Goal: Task Accomplishment & Management: Manage account settings

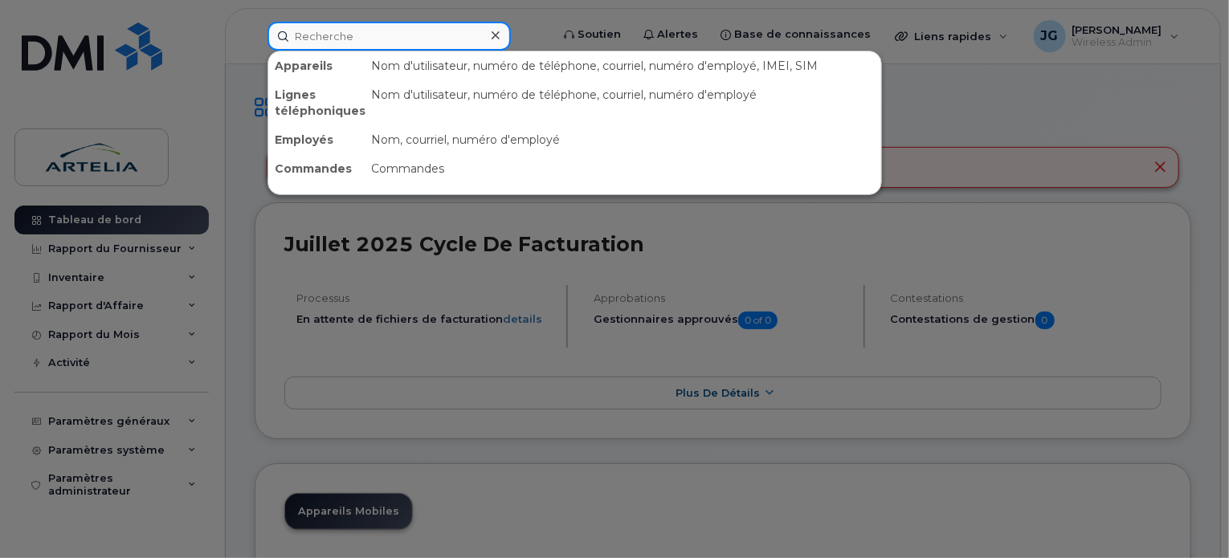
click at [336, 23] on input at bounding box center [388, 36] width 243 height 29
paste input "438 454-5746"
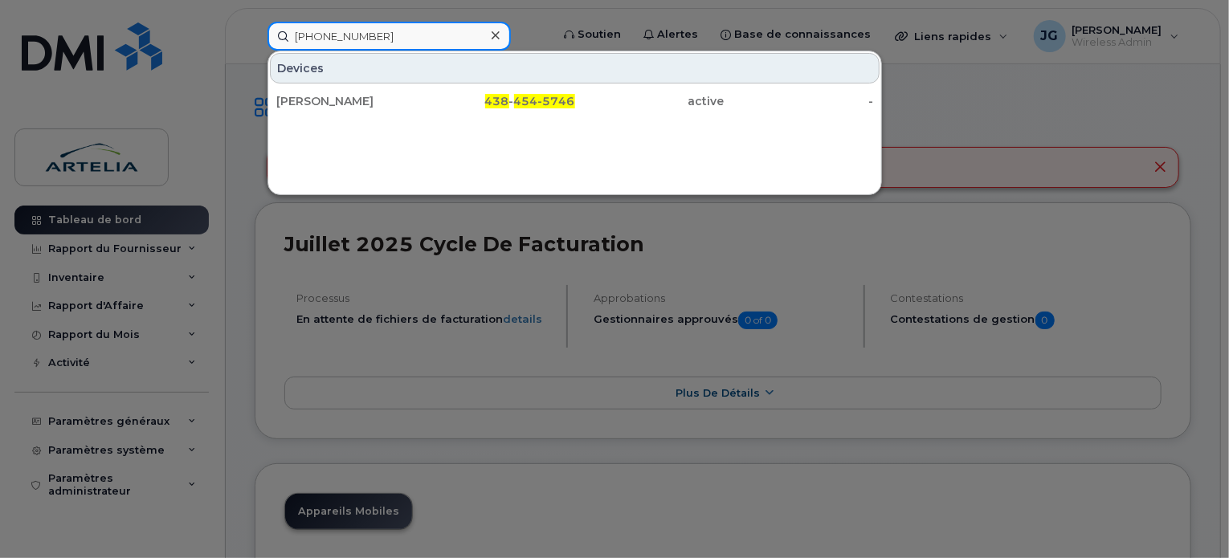
type input "438 454-5746"
click at [357, 82] on div "Devices" at bounding box center [575, 68] width 610 height 31
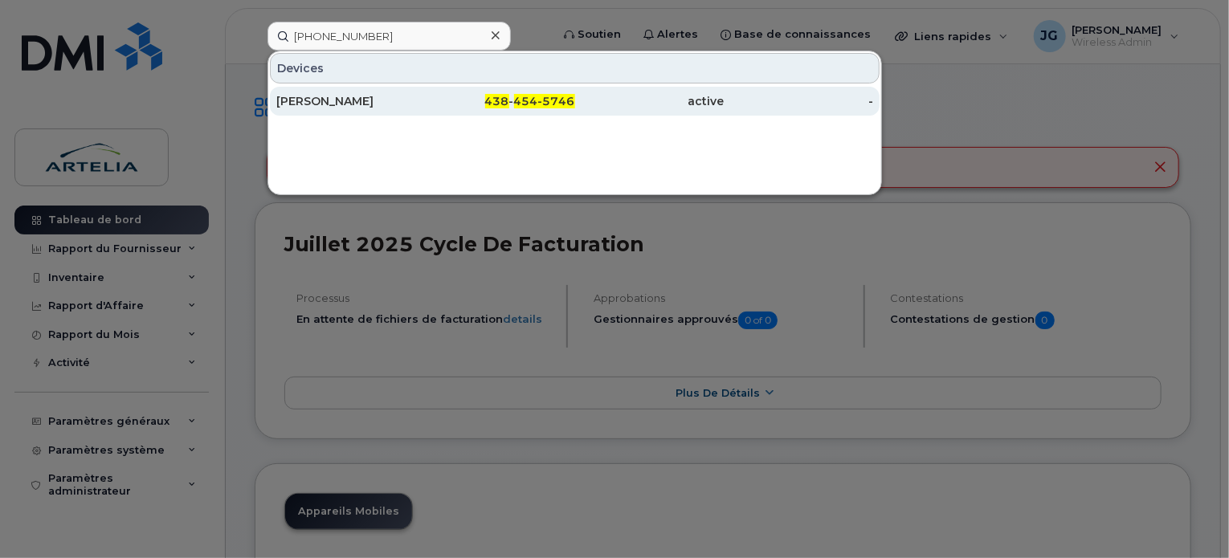
click at [359, 104] on div "[PERSON_NAME]" at bounding box center [350, 101] width 149 height 16
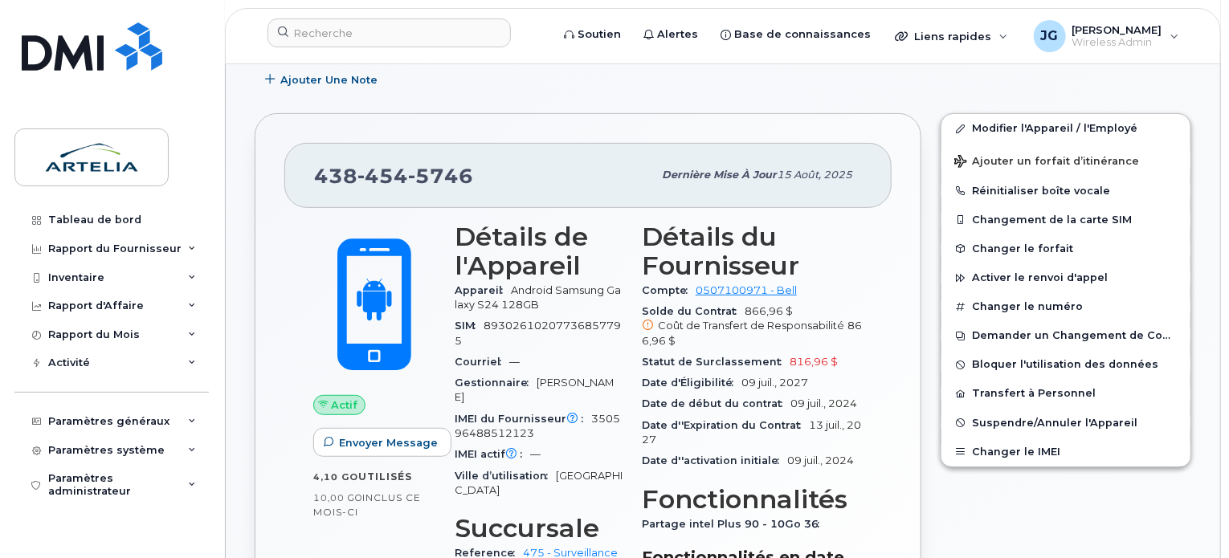
scroll to position [269, 0]
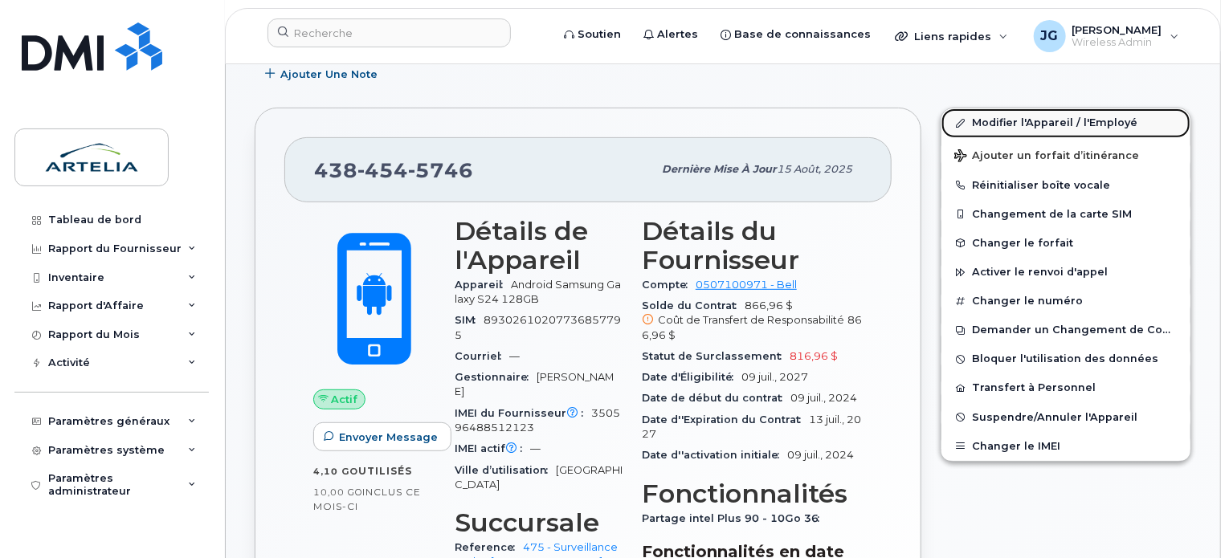
click at [965, 120] on span at bounding box center [960, 122] width 13 height 13
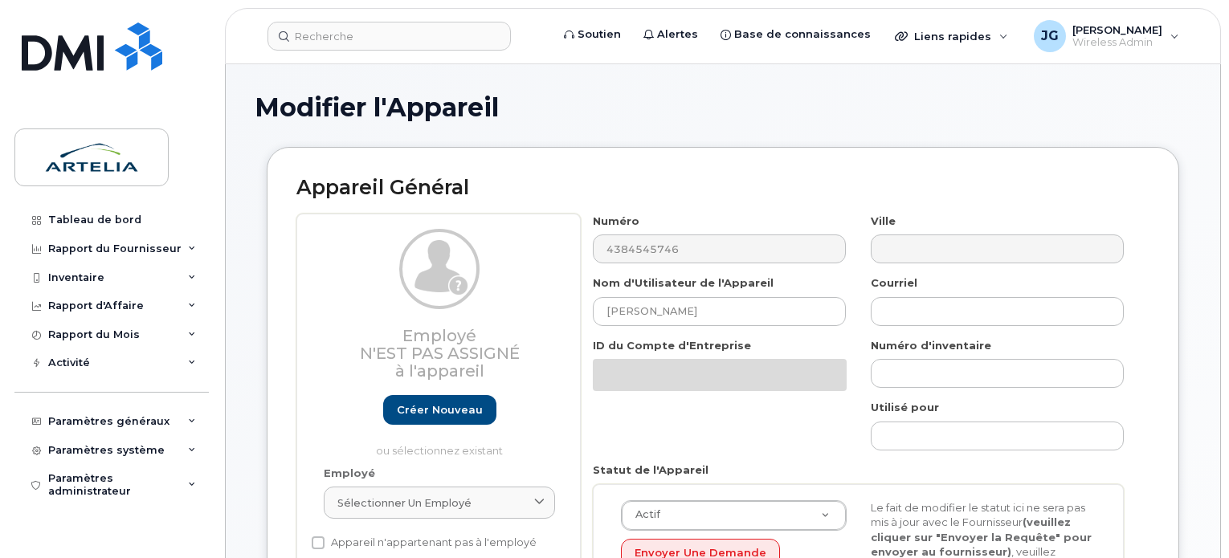
select select "29522010"
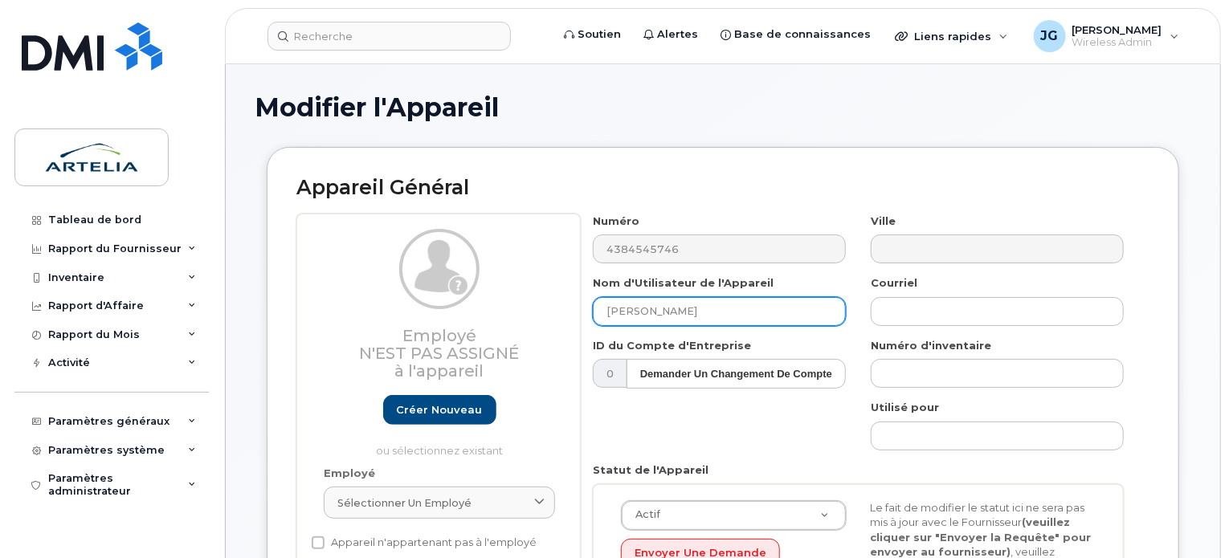
drag, startPoint x: 714, startPoint y: 311, endPoint x: 353, endPoint y: 322, distance: 361.6
click at [353, 322] on div "Employé N'est pas assigné à l'appareil Créer nouveau ou sélectionnez existant E…" at bounding box center [722, 445] width 853 height 463
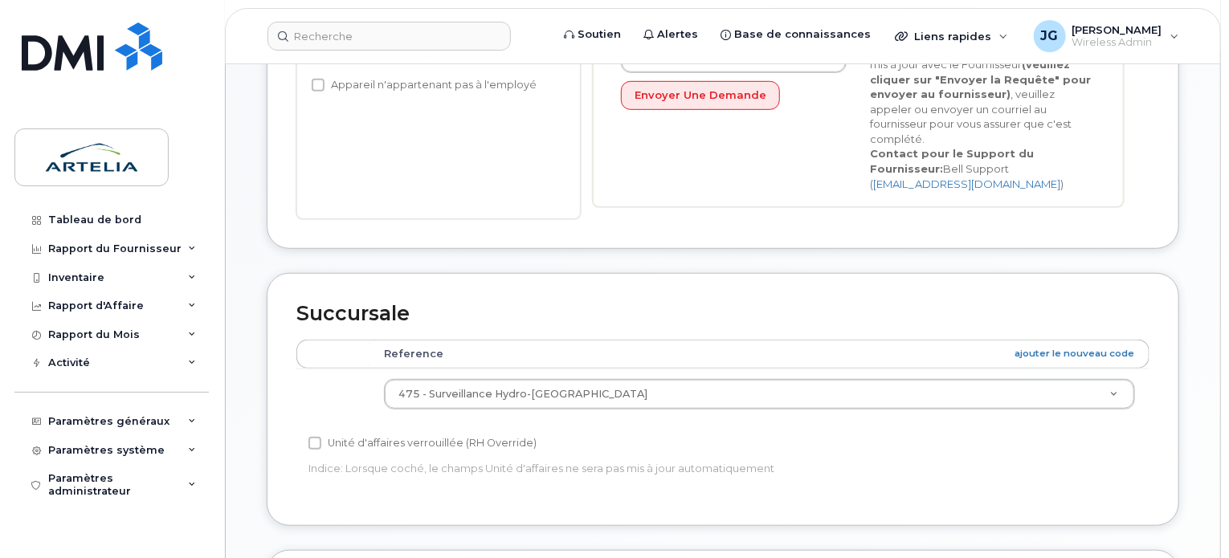
scroll to position [447, 0]
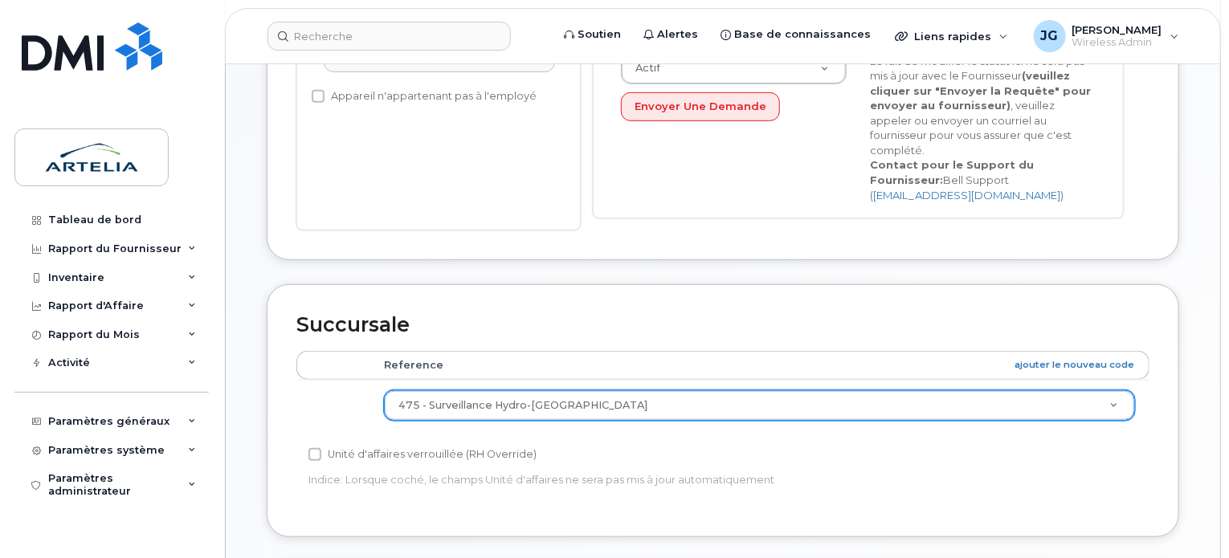
type input "Ligne Spare"
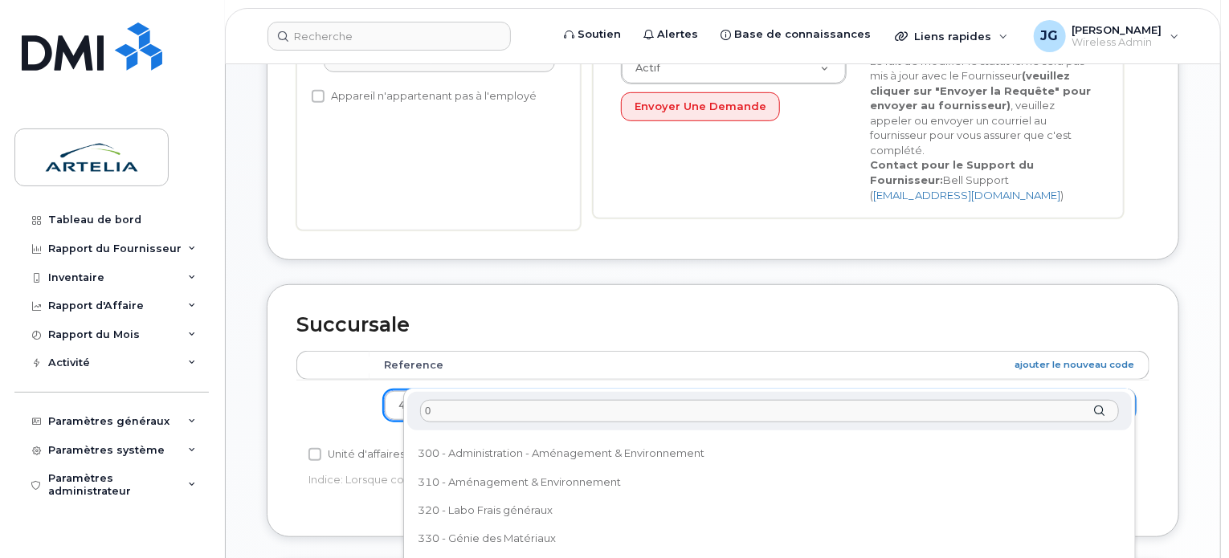
scroll to position [0, 0]
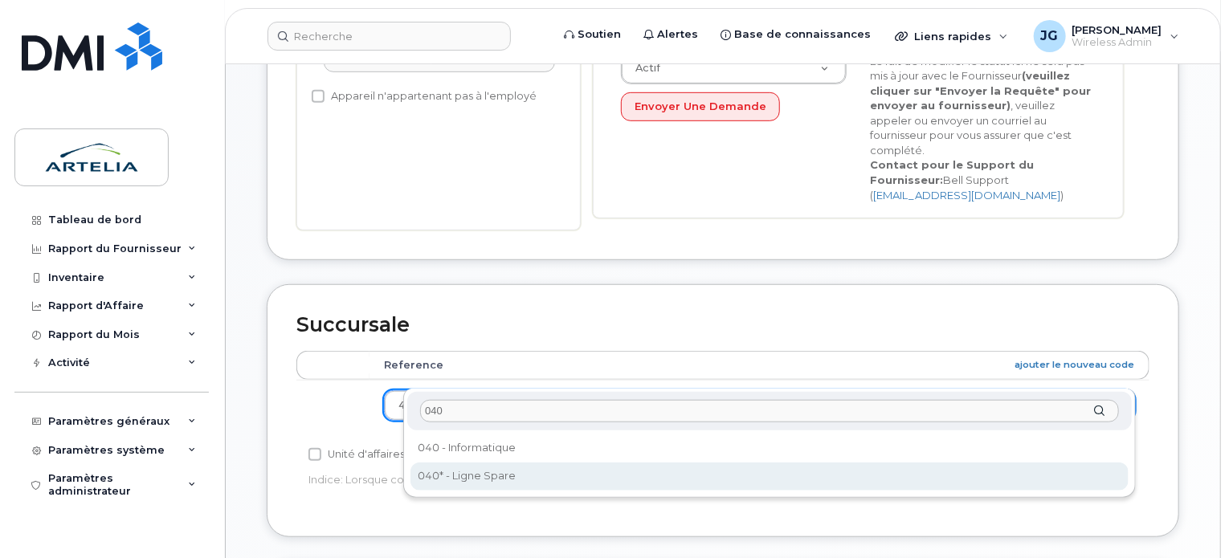
type input "040"
select select "29521960"
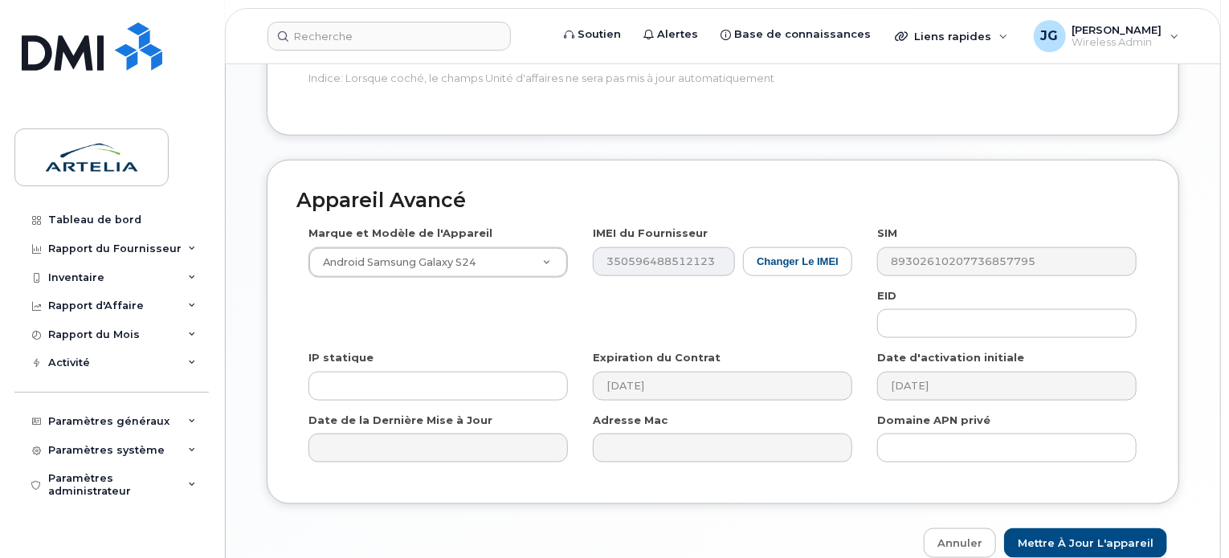
scroll to position [896, 0]
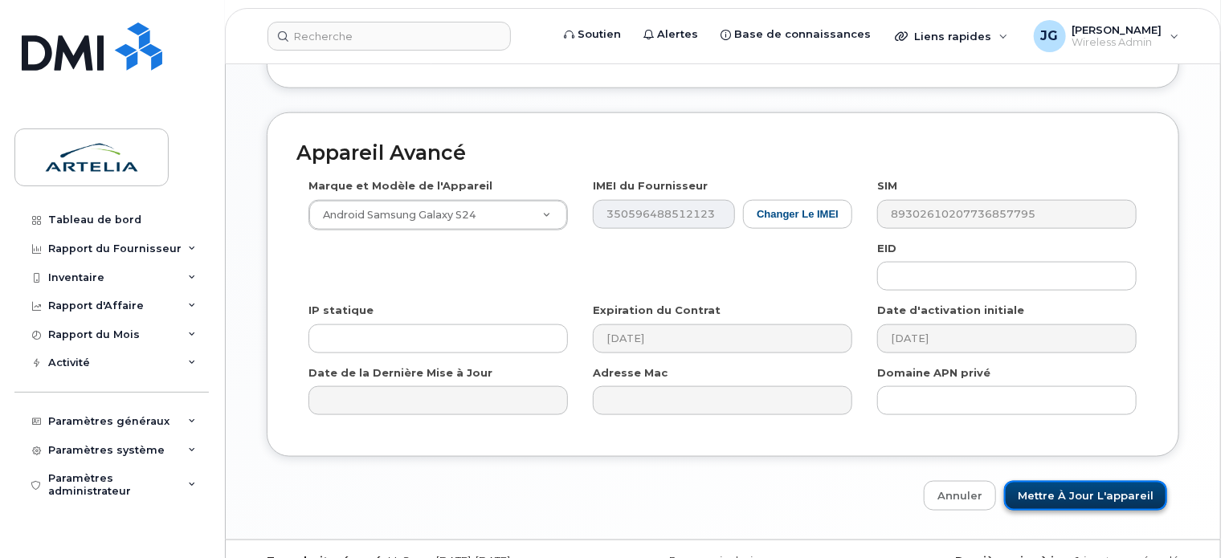
click at [1049, 481] on input "Mettre à jour l'appareil" at bounding box center [1085, 496] width 163 height 30
type input "Sauvegarde..."
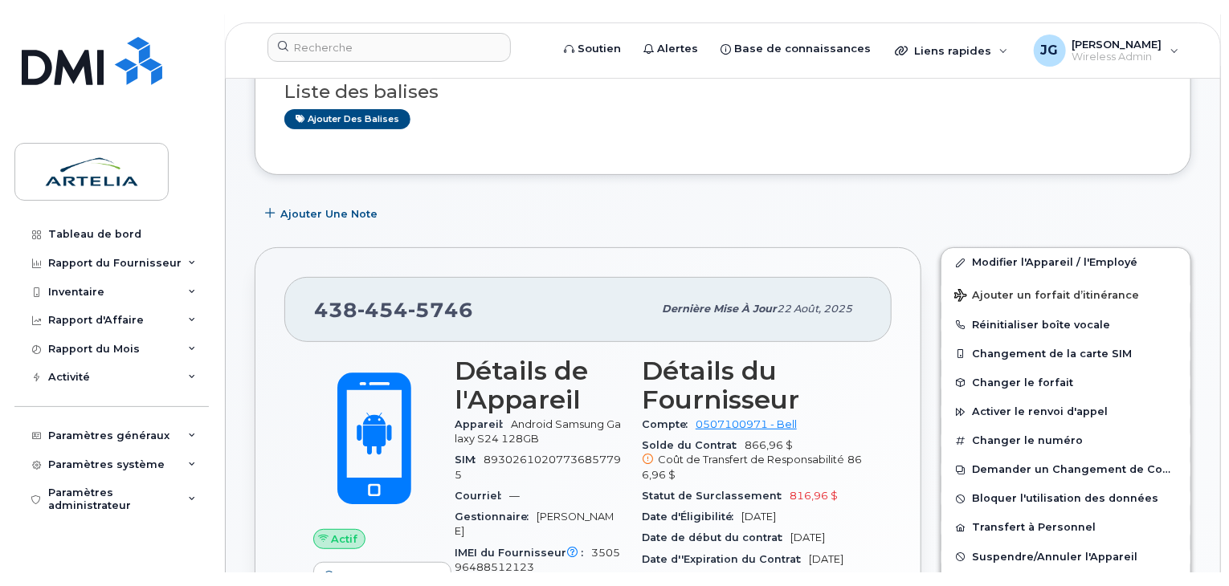
scroll to position [254, 0]
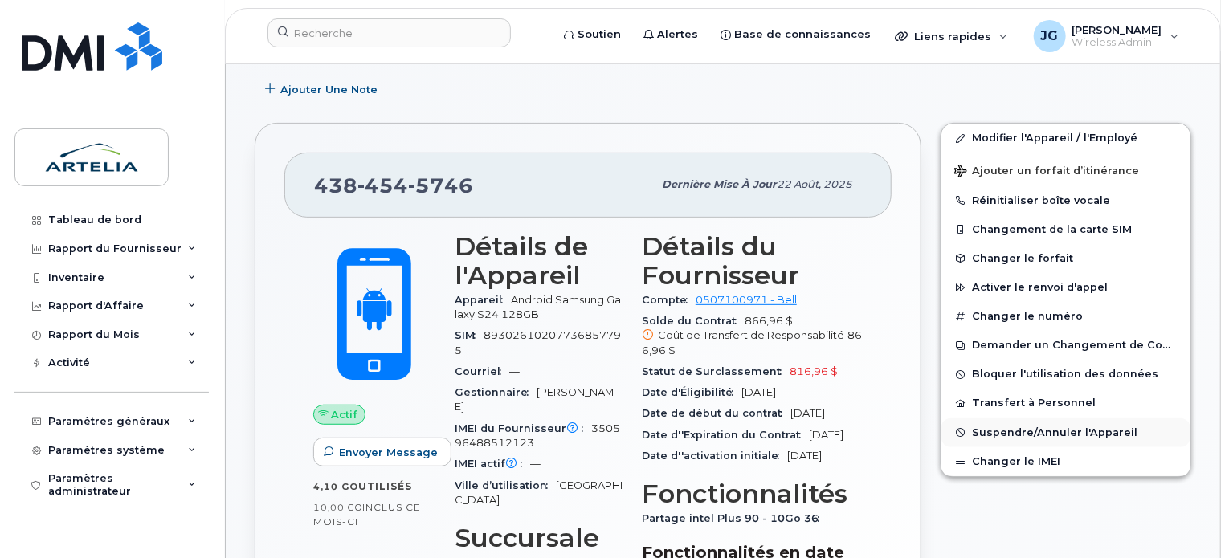
click at [1010, 435] on span "Suspendre/Annuler l'Appareil" at bounding box center [1054, 433] width 165 height 12
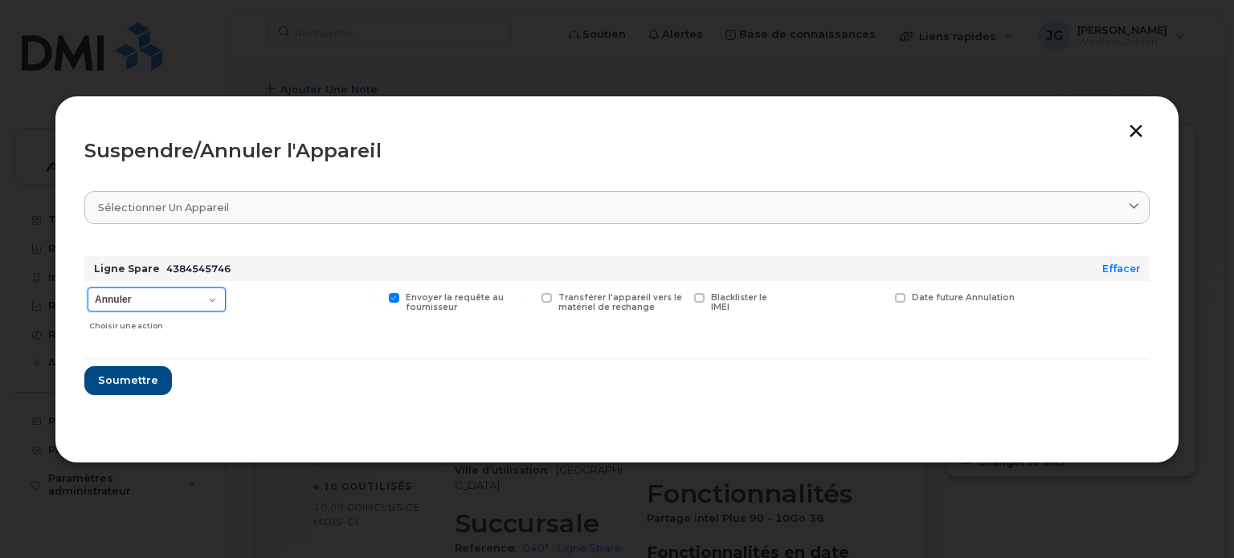
click at [215, 294] on select "Annuler Suspendre - Prolonger la suspension Suspendre - Tarif réduit Suspendre …" at bounding box center [157, 300] width 138 height 24
select select "[object Object]"
click at [88, 288] on select "Annuler Suspendre - Prolonger la suspension Suspendre - Tarif réduit Suspendre …" at bounding box center [157, 300] width 138 height 24
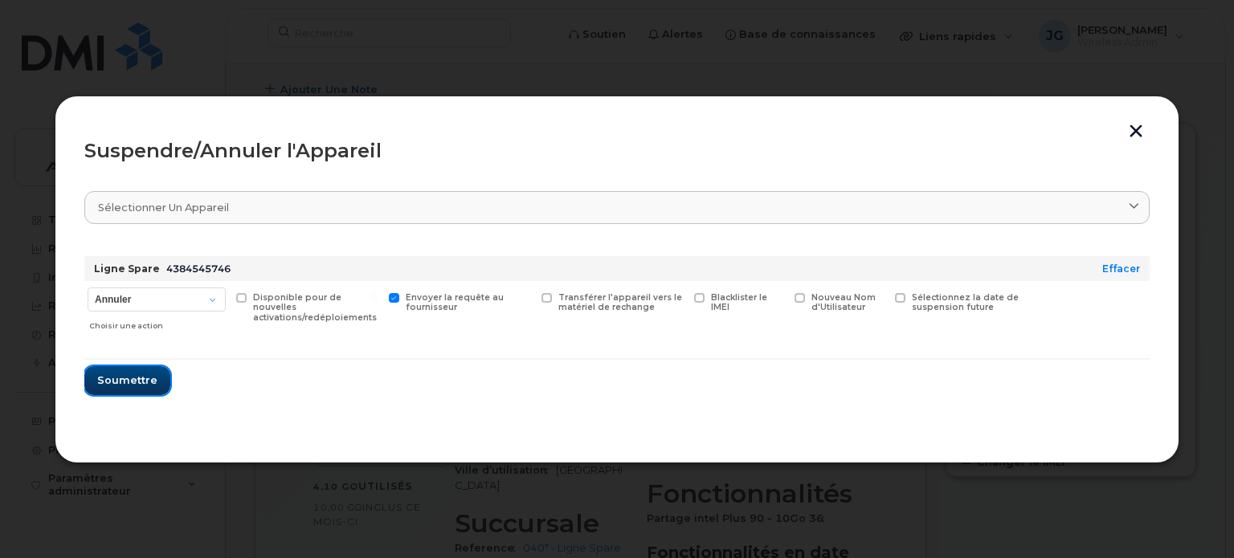
click at [125, 374] on span "Soumettre" at bounding box center [127, 380] width 60 height 15
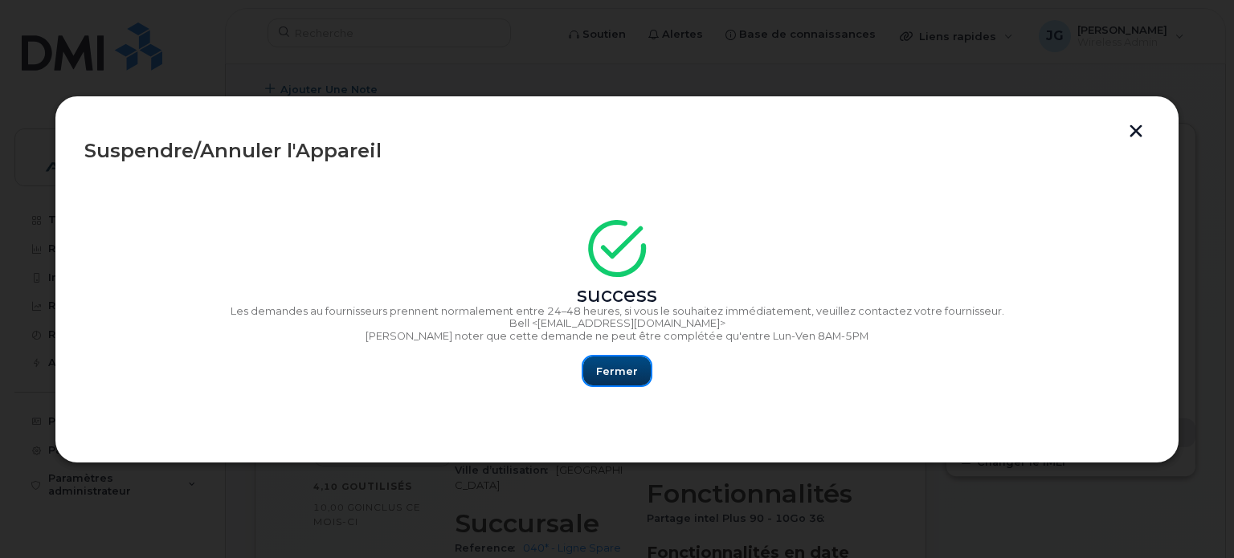
click at [604, 369] on span "Fermer" at bounding box center [617, 371] width 42 height 15
